Goal: Task Accomplishment & Management: Manage account settings

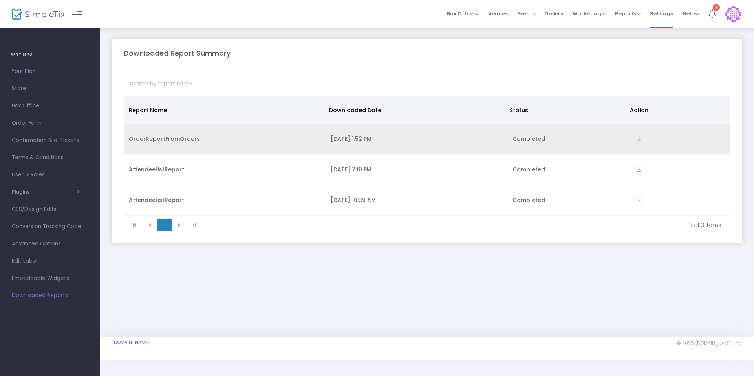
click at [640, 140] on icon "vertical_align_bottom" at bounding box center [638, 139] width 11 height 11
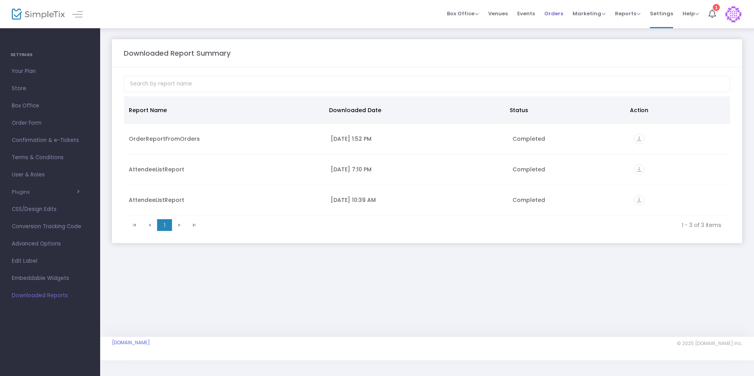
click at [559, 16] on span "Orders" at bounding box center [553, 14] width 19 height 20
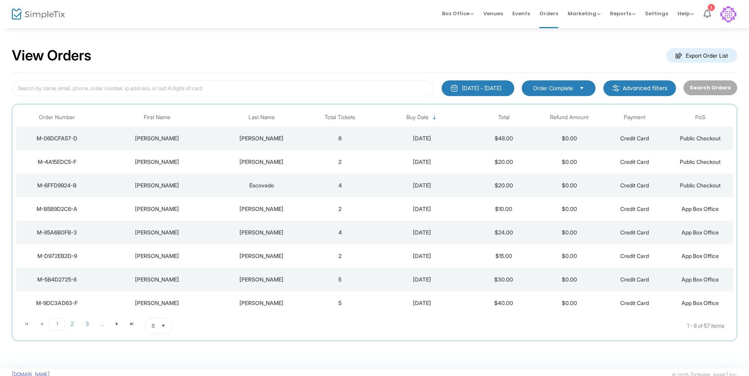
click at [564, 87] on span "Order Complete" at bounding box center [553, 88] width 40 height 8
click at [569, 56] on div "View Orders Export Order List" at bounding box center [374, 55] width 725 height 33
click at [627, 15] on span "Reports" at bounding box center [623, 13] width 26 height 7
